Goal: Complete application form

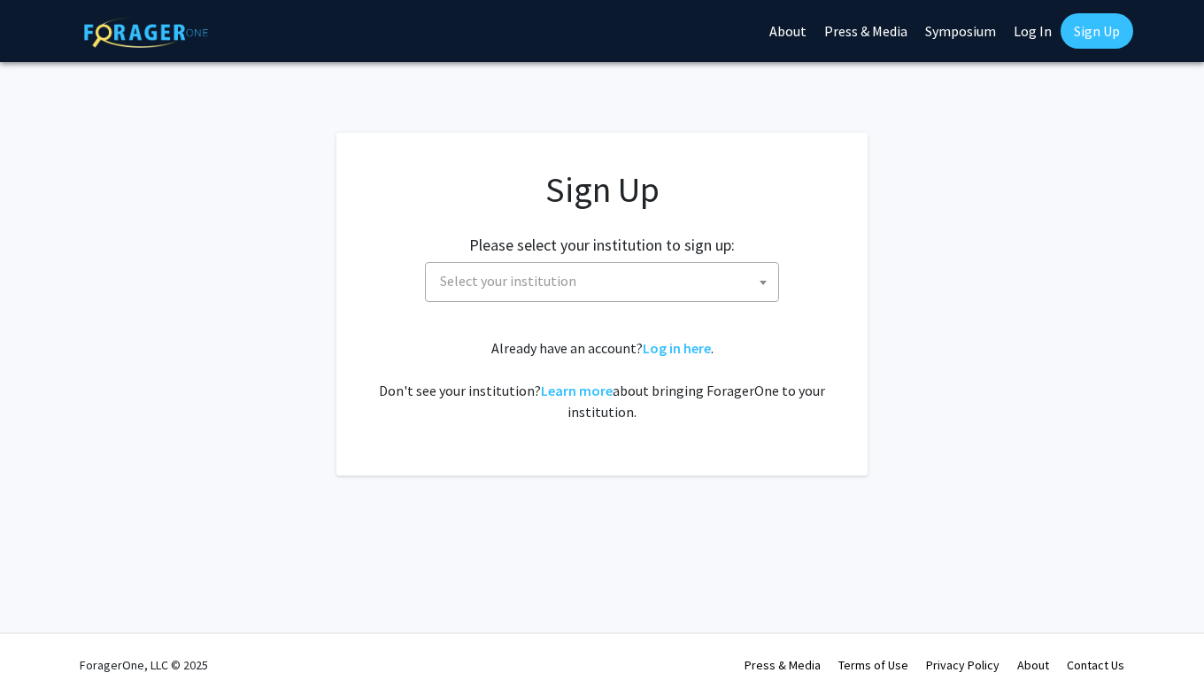
click at [543, 273] on span "Select your institution" at bounding box center [508, 281] width 136 height 18
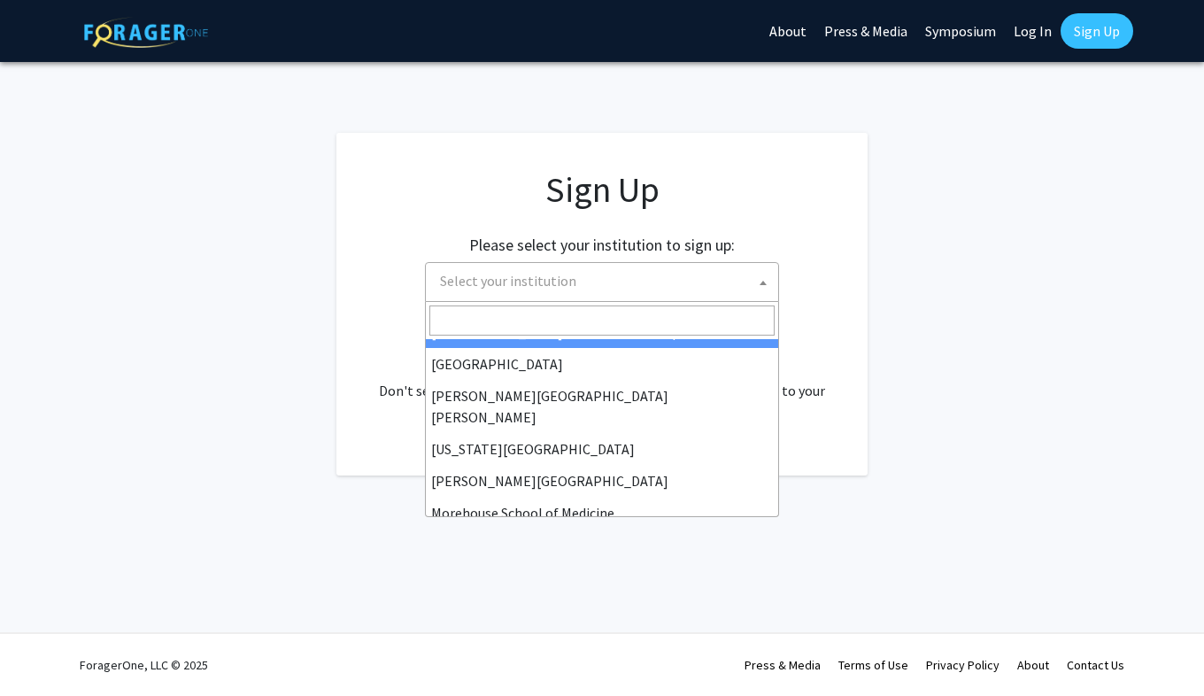
scroll to position [312, 0]
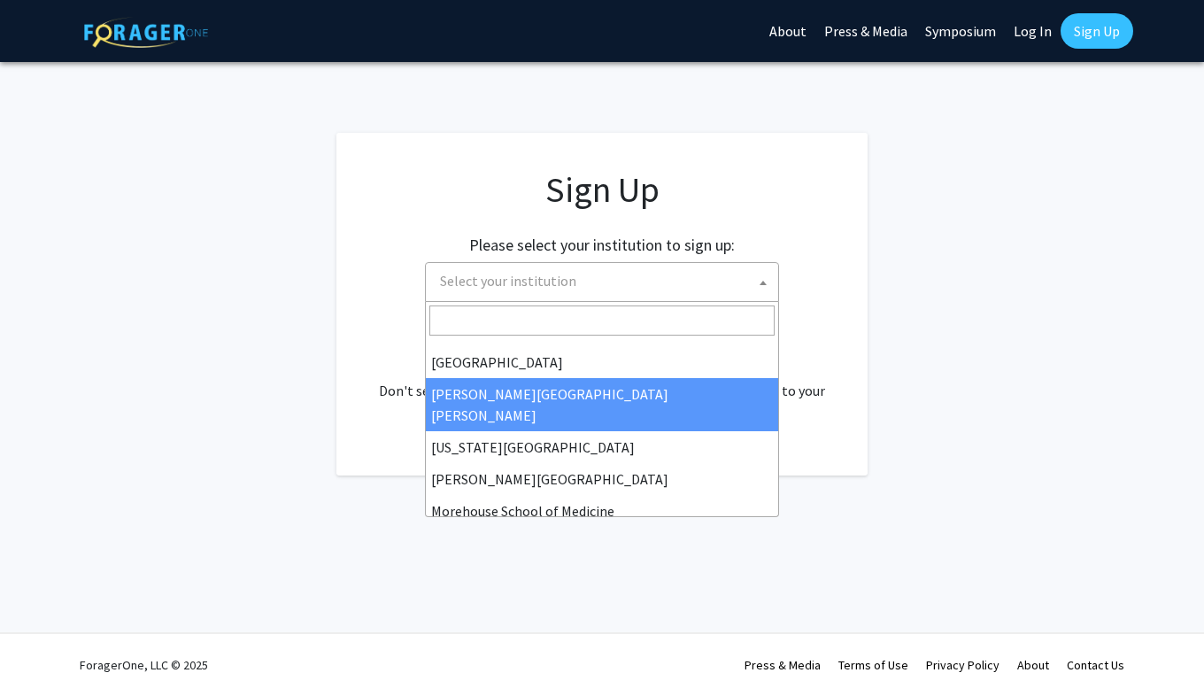
select select "1"
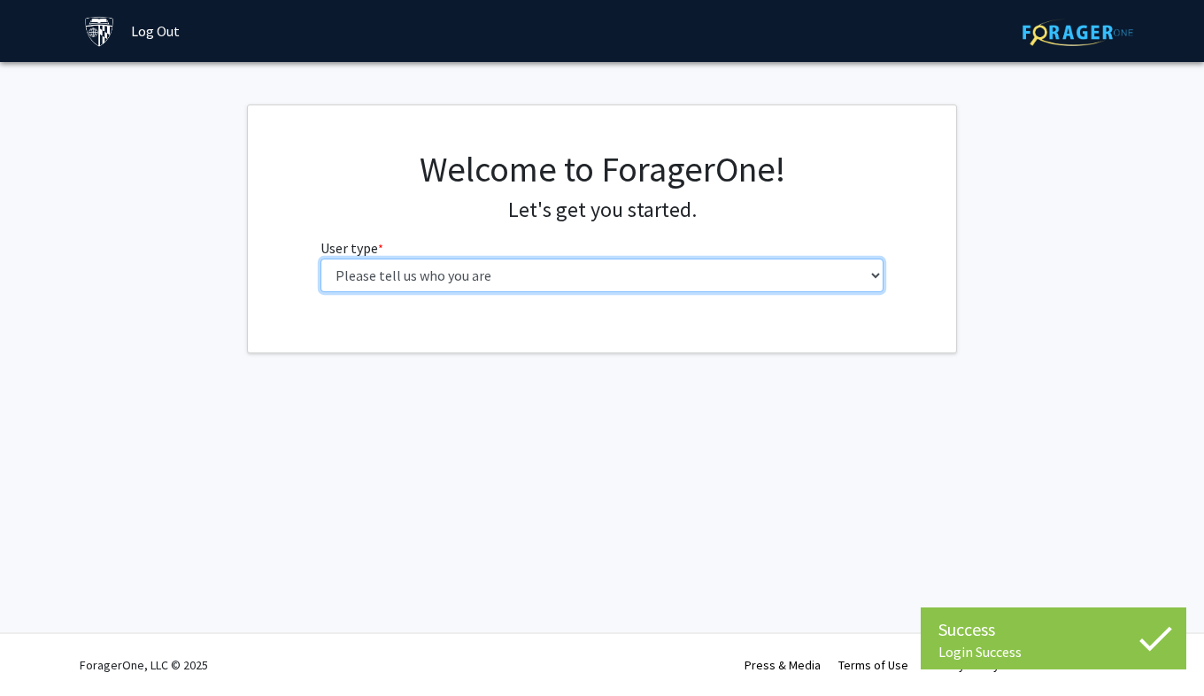
click at [532, 274] on select "Please tell us who you are Undergraduate Student Master's Student Doctoral Cand…" at bounding box center [603, 276] width 564 height 34
select select "2: masters"
click at [321, 259] on select "Please tell us who you are Undergraduate Student Master's Student Doctoral Cand…" at bounding box center [603, 276] width 564 height 34
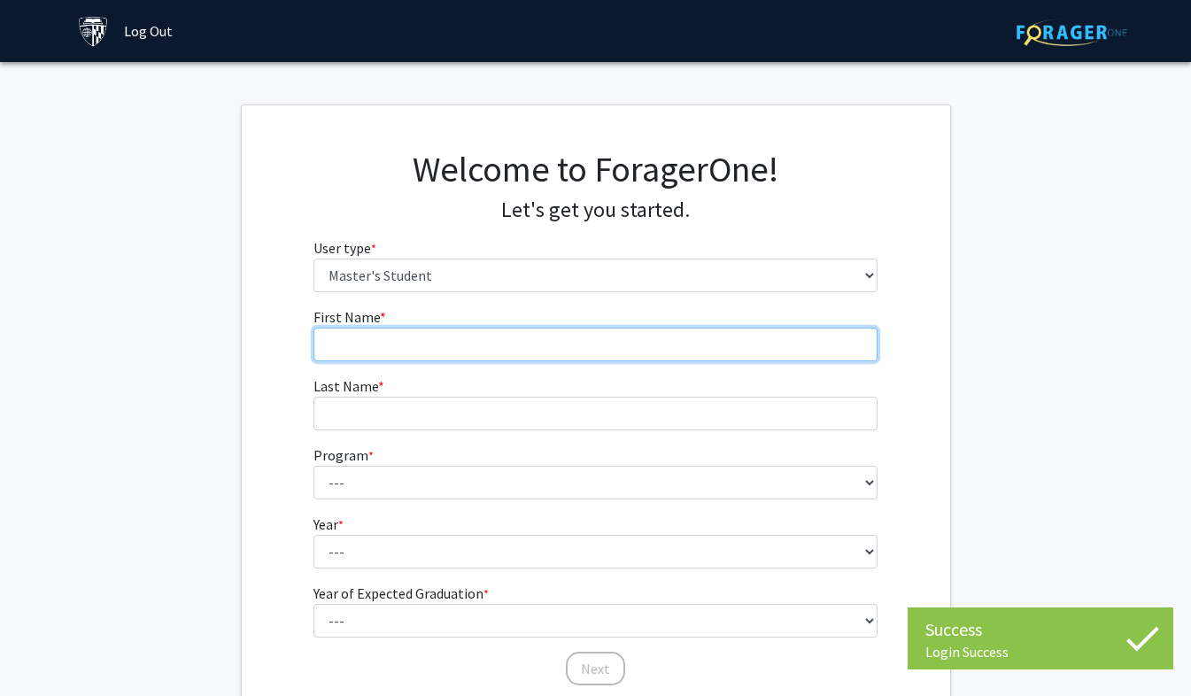
click at [457, 343] on input "First Name * required" at bounding box center [595, 345] width 564 height 34
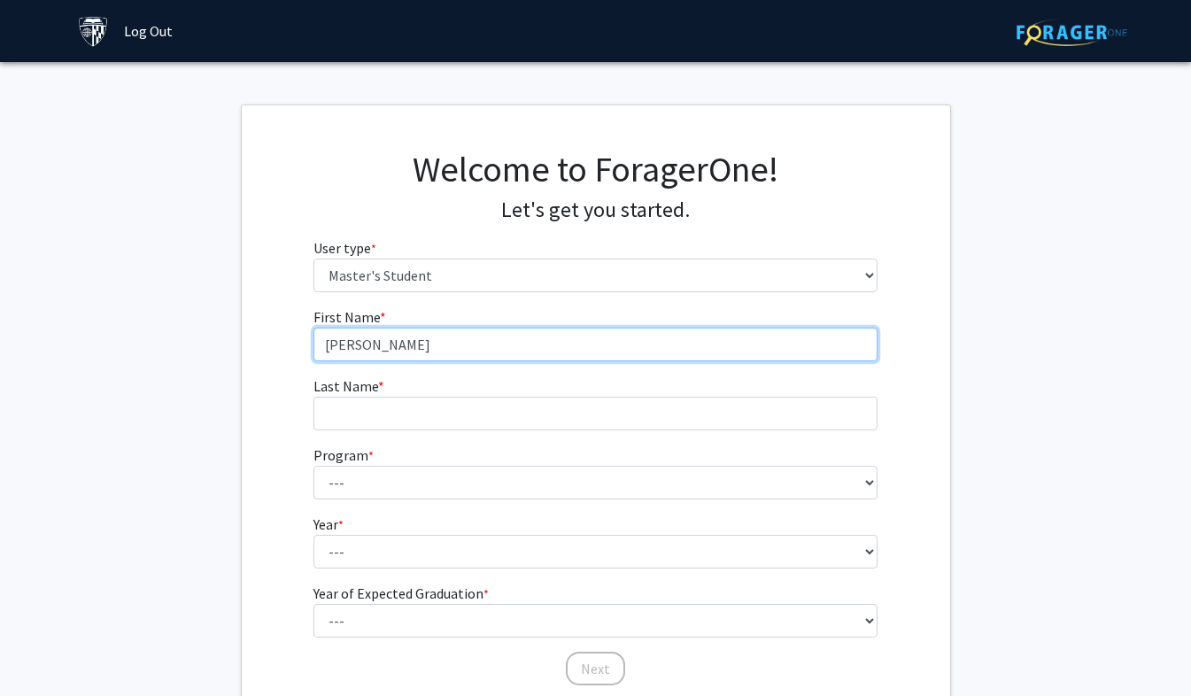
type input "[PERSON_NAME]"
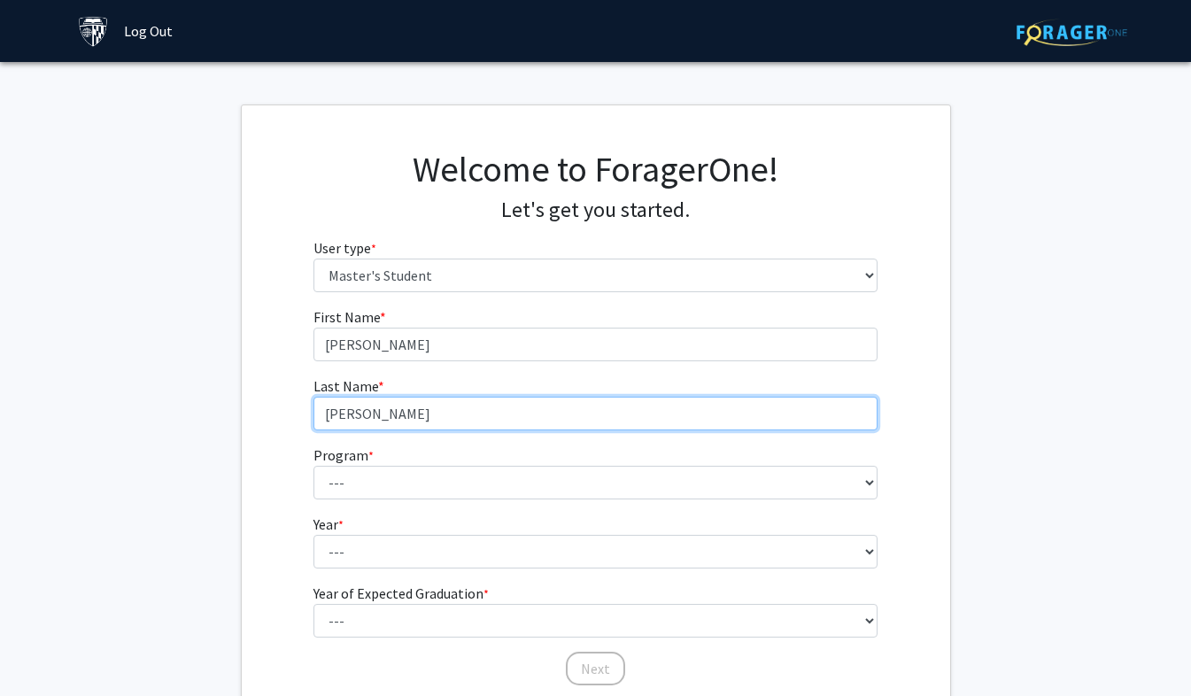
type input "[PERSON_NAME]"
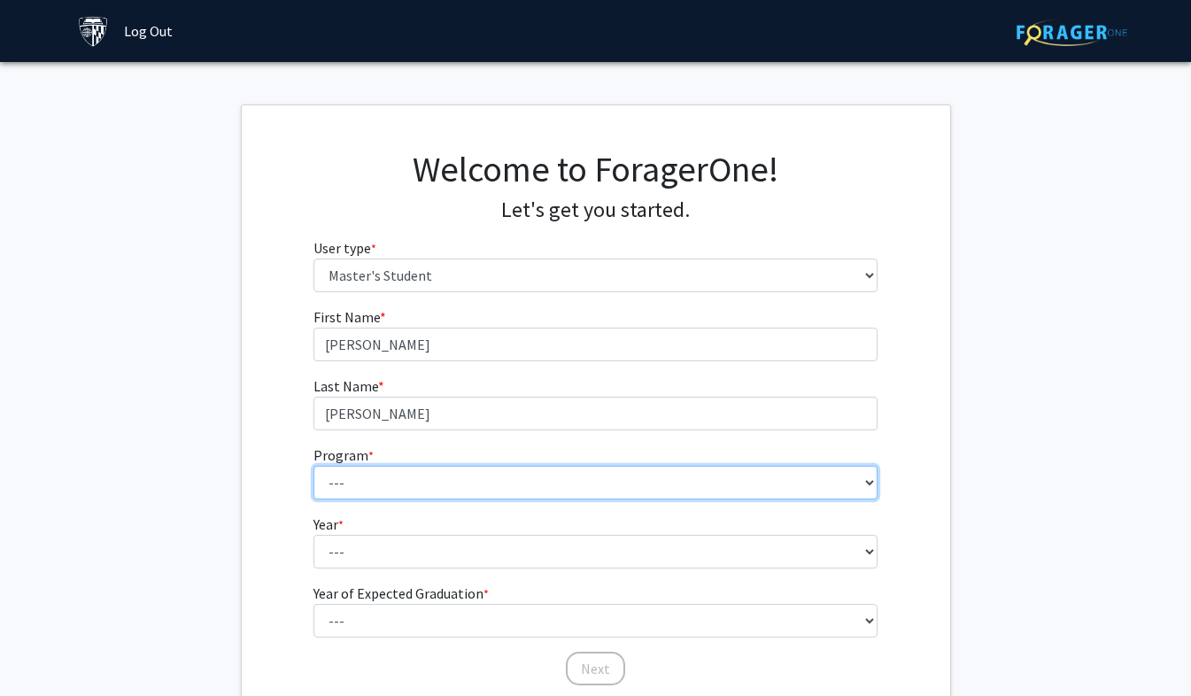
click at [402, 487] on select "--- Anatomy Education Applied and Computational Mathematics Applied Biomedical …" at bounding box center [595, 483] width 564 height 34
select select "107: 102"
click at [313, 466] on select "--- Anatomy Education Applied and Computational Mathematics Applied Biomedical …" at bounding box center [595, 483] width 564 height 34
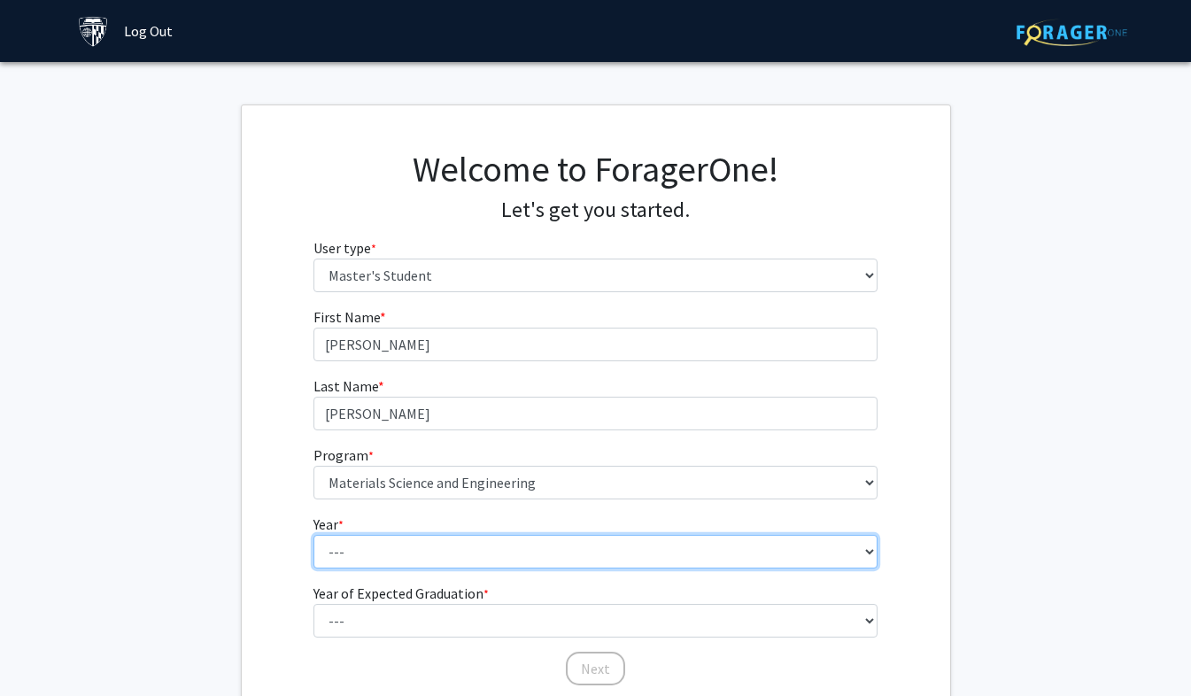
click at [397, 562] on select "--- First Year Second Year" at bounding box center [595, 552] width 564 height 34
select select "1: first_year"
click at [313, 535] on select "--- First Year Second Year" at bounding box center [595, 552] width 564 height 34
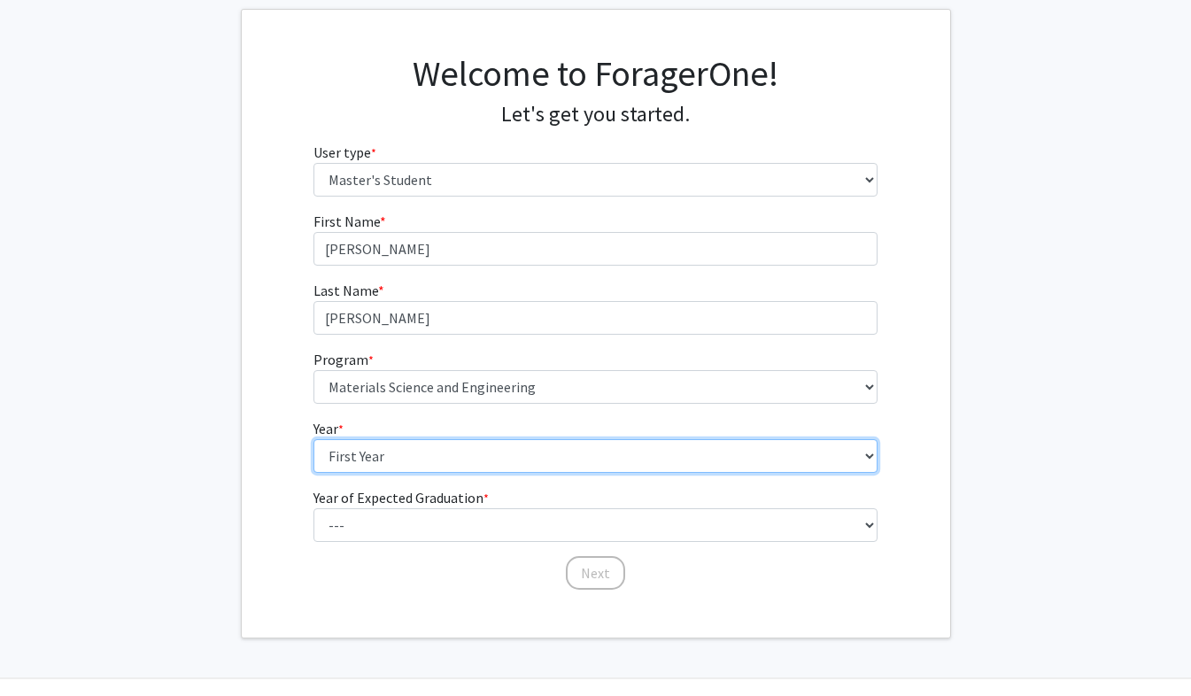
scroll to position [97, 0]
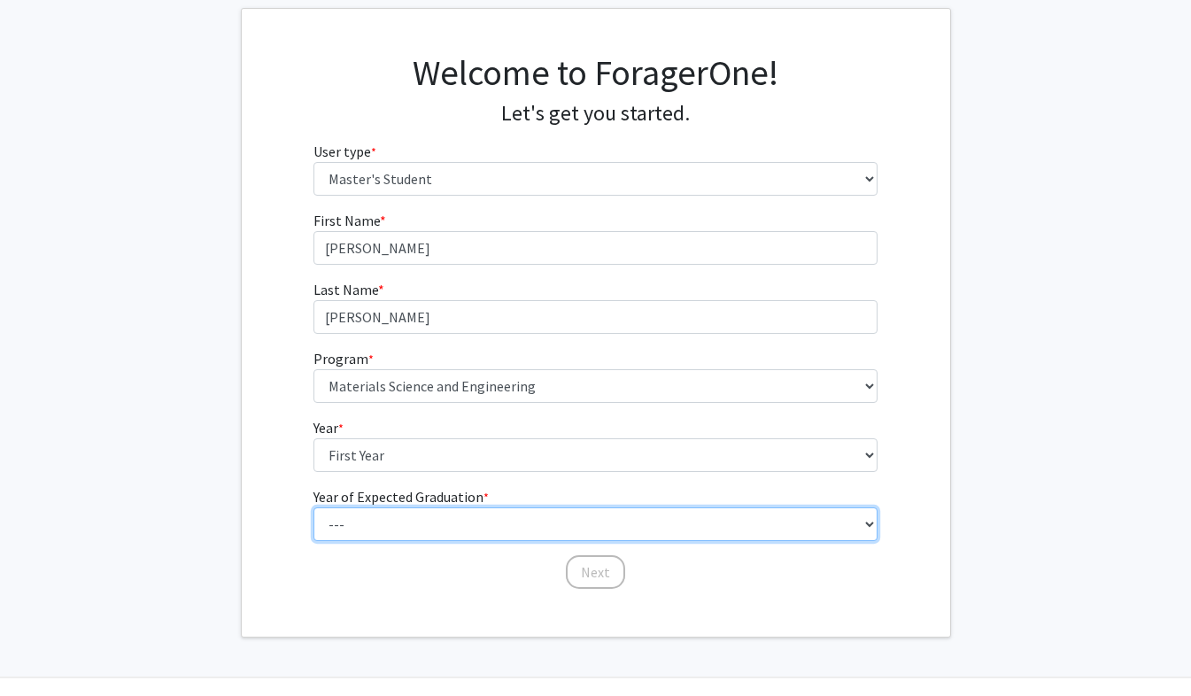
click at [388, 526] on select "--- 2025 2026 2027 2028 2029 2030 2031 2032 2033 2034" at bounding box center [595, 524] width 564 height 34
select select "4: 2028"
click at [313, 507] on select "--- 2025 2026 2027 2028 2029 2030 2031 2032 2033 2034" at bounding box center [595, 524] width 564 height 34
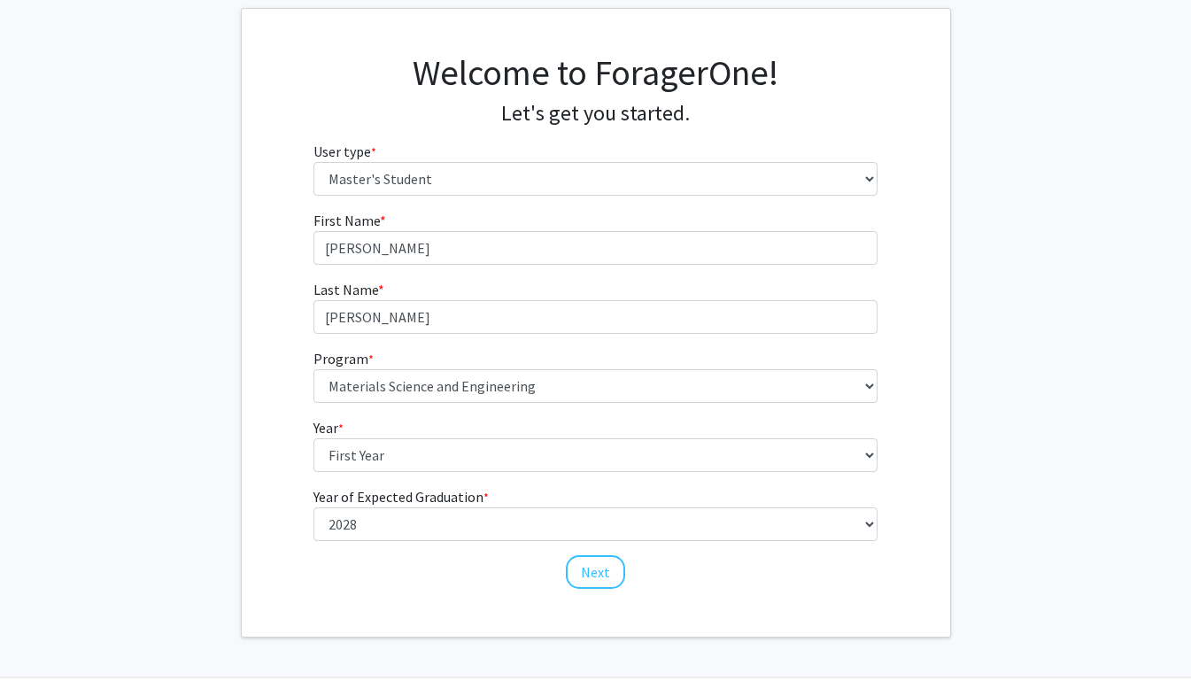
click at [270, 437] on div "First Name * required [PERSON_NAME] Name * required [PERSON_NAME] Program * req…" at bounding box center [596, 400] width 708 height 381
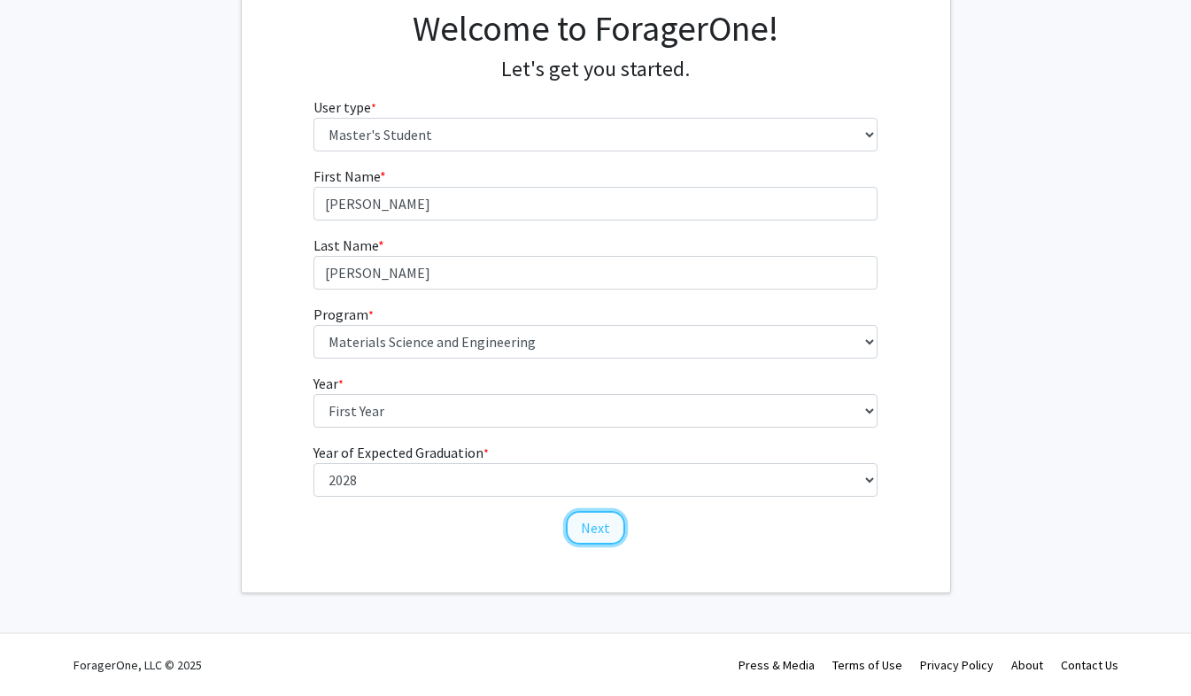
click at [599, 532] on button "Next" at bounding box center [595, 528] width 59 height 34
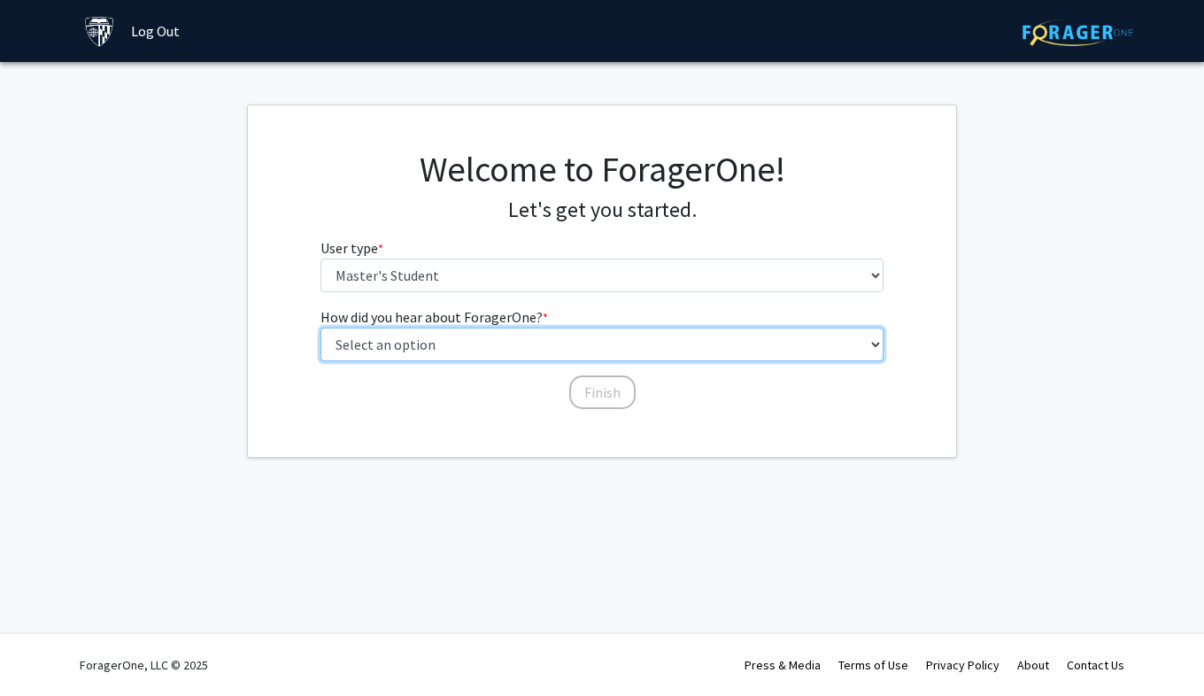
click at [406, 344] on select "Select an option Peer/student recommendation Faculty/staff recommendation Unive…" at bounding box center [603, 345] width 564 height 34
select select "3: university_website"
click at [321, 328] on select "Select an option Peer/student recommendation Faculty/staff recommendation Unive…" at bounding box center [603, 345] width 564 height 34
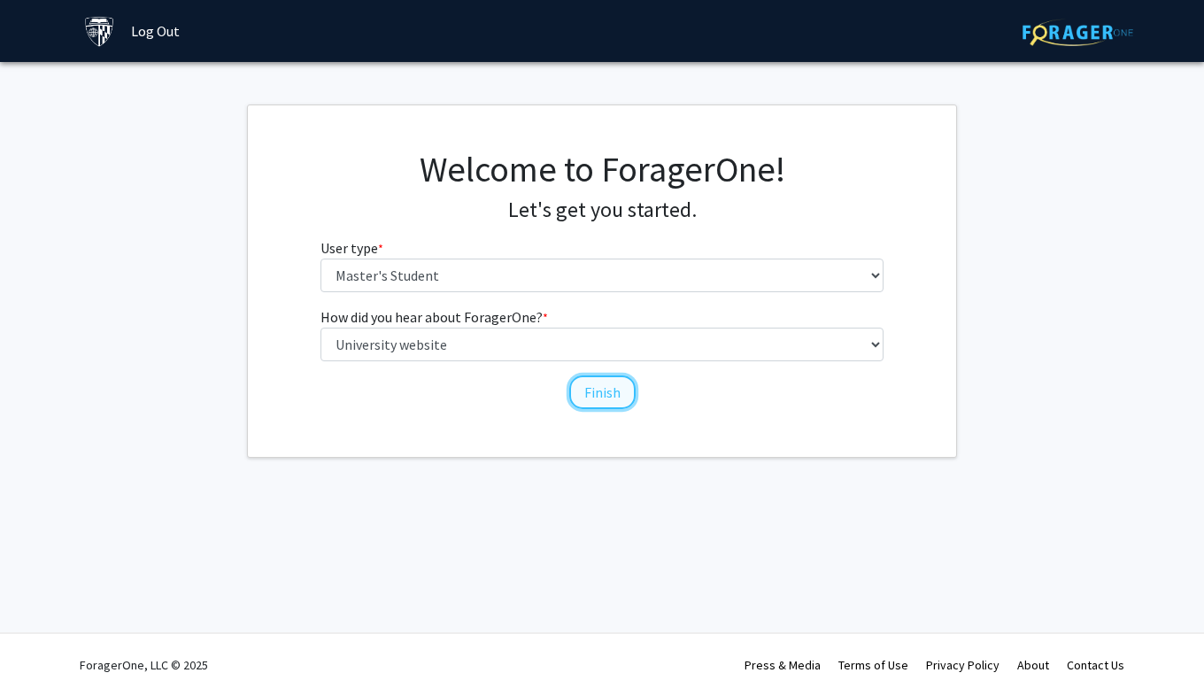
click at [600, 405] on button "Finish" at bounding box center [602, 392] width 66 height 34
